Goal: Task Accomplishment & Management: Use online tool/utility

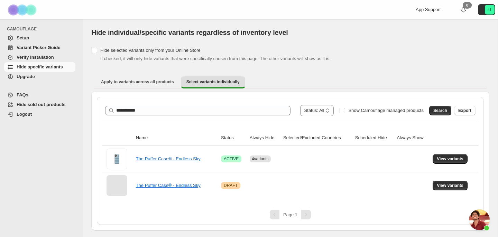
scroll to position [1408, 0]
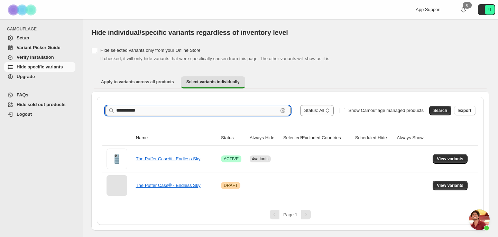
click at [168, 107] on input "**********" at bounding box center [197, 111] width 162 height 10
type input "**********"
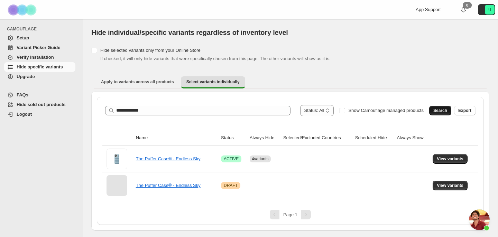
click at [437, 109] on span "Search" at bounding box center [440, 111] width 14 height 6
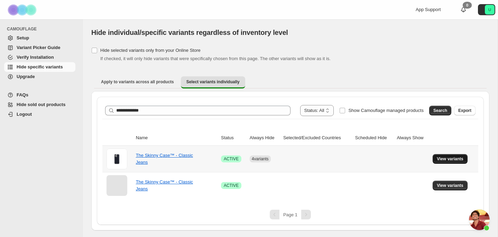
click at [452, 157] on span "View variants" at bounding box center [450, 159] width 27 height 6
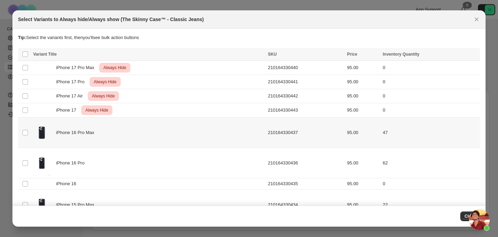
scroll to position [0, 0]
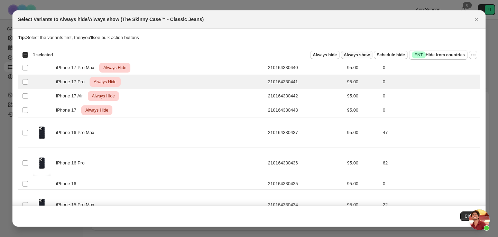
click at [345, 55] on span "Always show" at bounding box center [357, 55] width 26 height 6
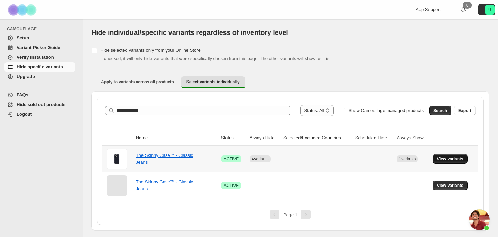
click at [455, 157] on span "View variants" at bounding box center [450, 159] width 27 height 6
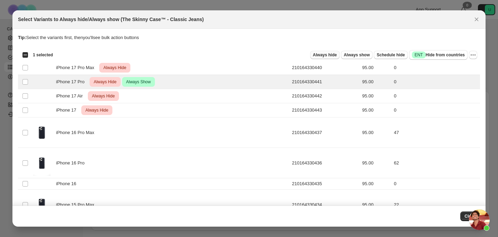
click at [326, 54] on span "Always hide" at bounding box center [325, 55] width 24 height 6
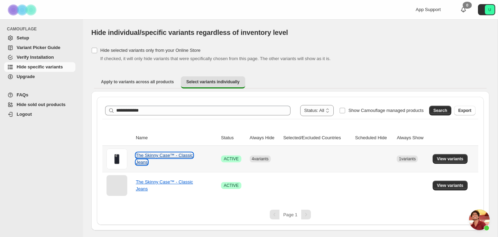
click at [178, 156] on link "The Skinny Case™ - Classic Jeans" at bounding box center [164, 159] width 57 height 12
click at [184, 156] on link "The Skinny Case™ - Classic Jeans" at bounding box center [164, 159] width 57 height 12
click at [461, 158] on span "View variants" at bounding box center [450, 159] width 27 height 6
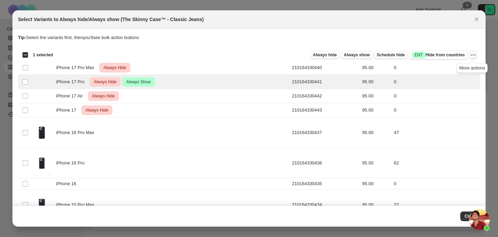
click at [474, 54] on icon "More actions" at bounding box center [473, 55] width 7 height 7
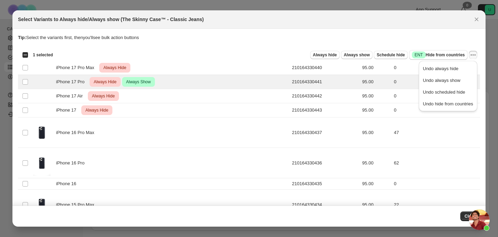
click at [463, 78] on span "Undo always show" at bounding box center [448, 80] width 50 height 7
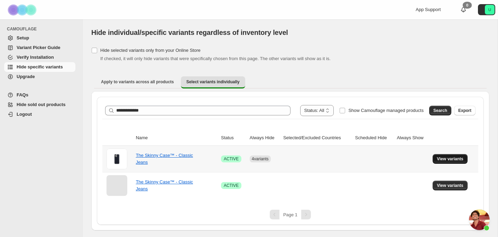
click at [436, 157] on button "View variants" at bounding box center [450, 159] width 35 height 10
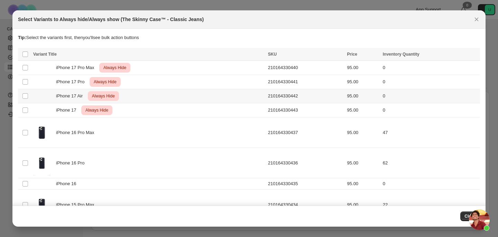
click at [138, 95] on div "iPhone 17 Air Critical Always Hide" at bounding box center [148, 96] width 231 height 10
click at [475, 54] on icon "More actions" at bounding box center [473, 55] width 7 height 7
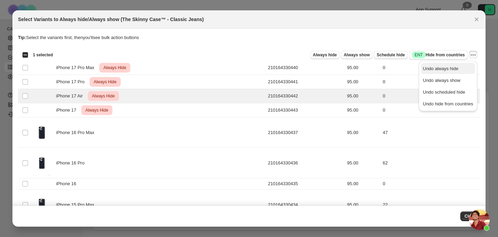
click at [452, 68] on span "Undo always hide" at bounding box center [441, 68] width 36 height 5
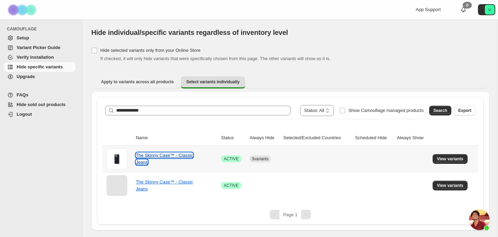
click at [184, 154] on link "The Skinny Case™ - Classic Jeans" at bounding box center [164, 159] width 57 height 12
click at [161, 155] on link "The Skinny Case™ - Classic Jeans" at bounding box center [164, 159] width 57 height 12
click at [454, 161] on span "View variants" at bounding box center [450, 159] width 27 height 6
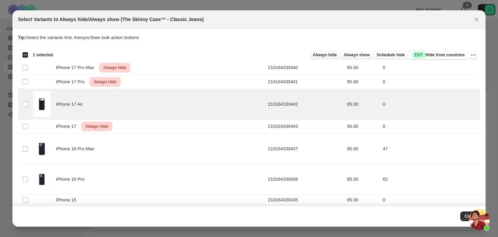
click at [320, 53] on span "Always hide" at bounding box center [325, 55] width 24 height 6
